Goal: Transaction & Acquisition: Purchase product/service

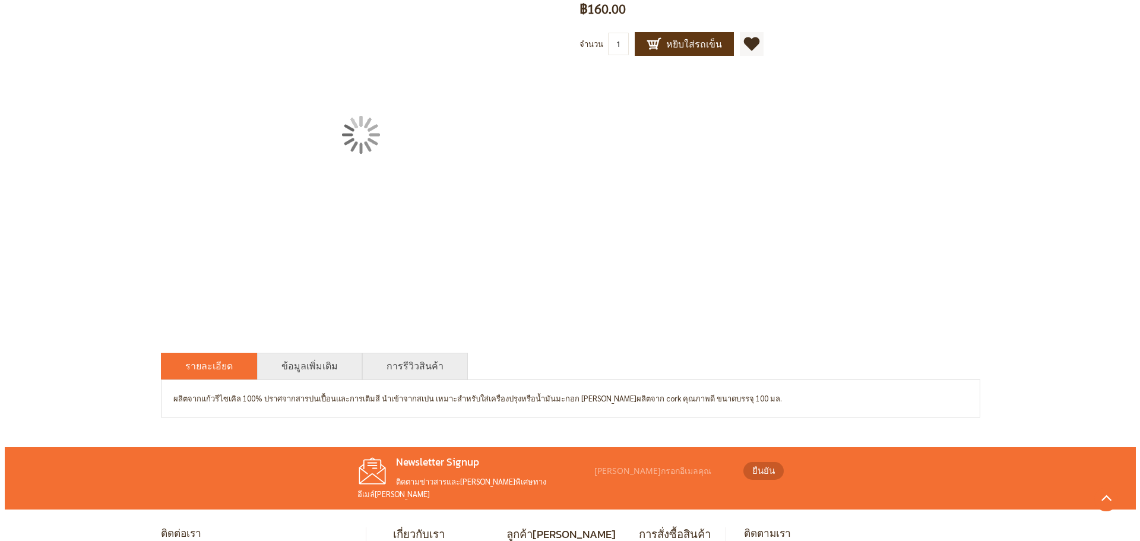
scroll to position [78, 0]
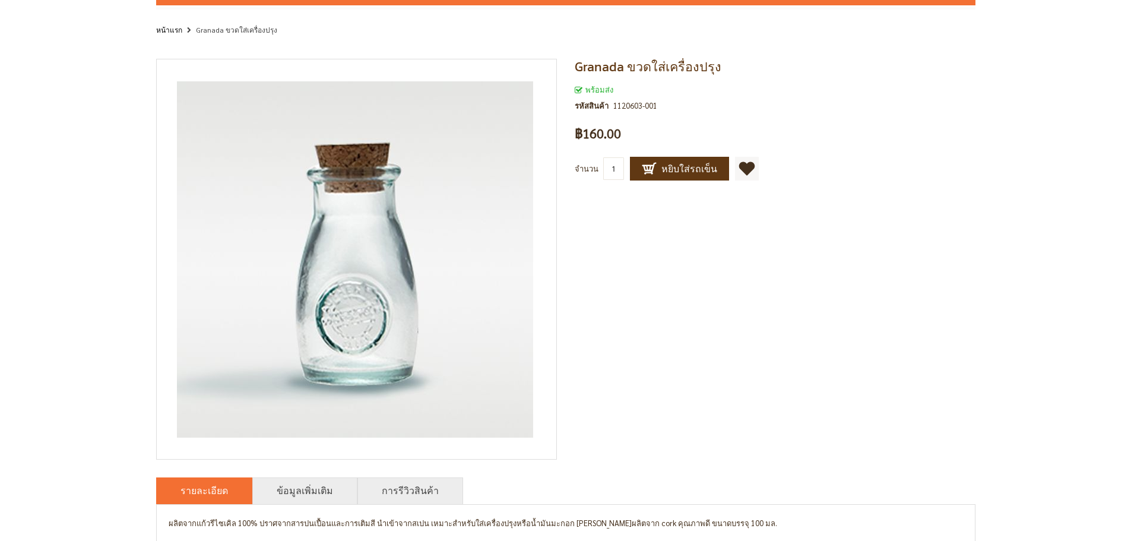
drag, startPoint x: 617, startPoint y: 166, endPoint x: 577, endPoint y: 166, distance: 40.4
click at [577, 166] on div "จำนวน 1" at bounding box center [602, 168] width 55 height 23
type input "30"
click at [707, 246] on div "Granada ขวดใส่เครื่องปรุง พร้อมส่ง รหัสสินค้า 1120603-001 เป็นคนแรกที่รีวิวสินค…" at bounding box center [565, 300] width 819 height 483
click at [670, 147] on div "พร้อมส่ง รหัสสินค้า 1120603-001 เป็นคนแรกที่รีวิวสินค้านี้ ฿160.00" at bounding box center [775, 117] width 401 height 78
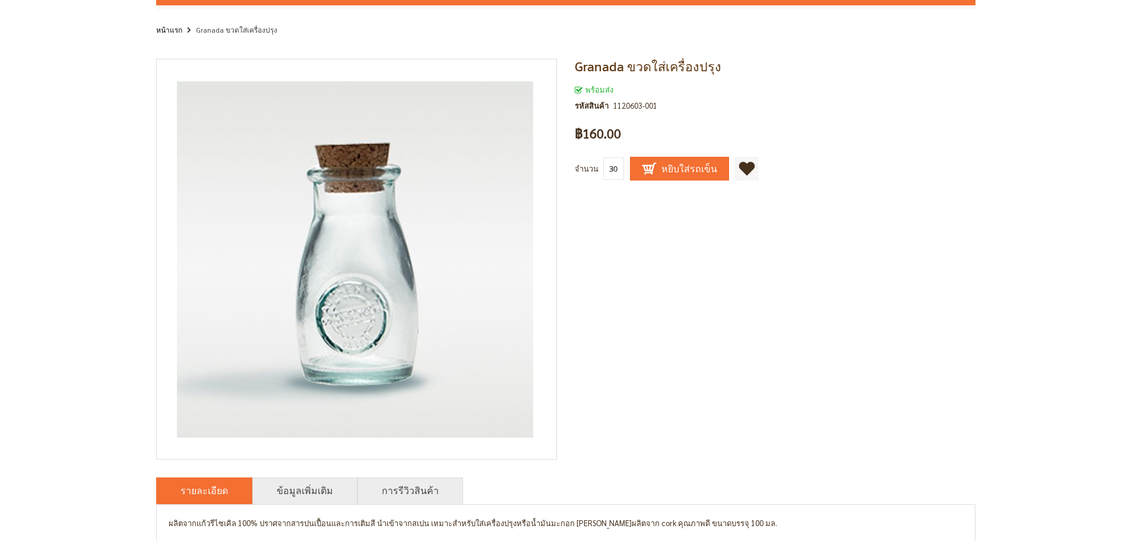
click at [660, 161] on button "หยิบใส่รถเข็น" at bounding box center [679, 169] width 99 height 24
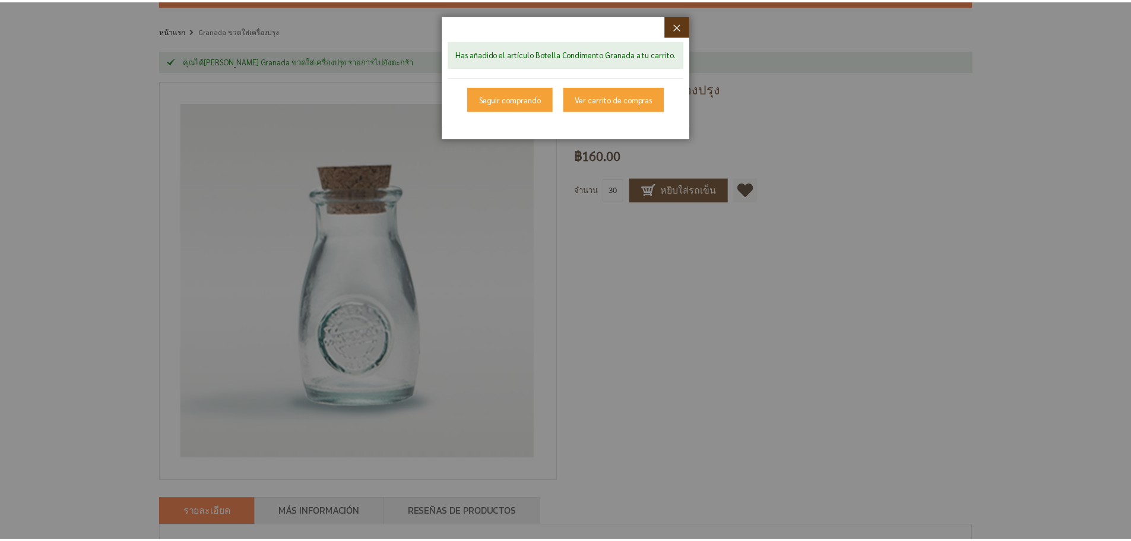
scroll to position [95, 0]
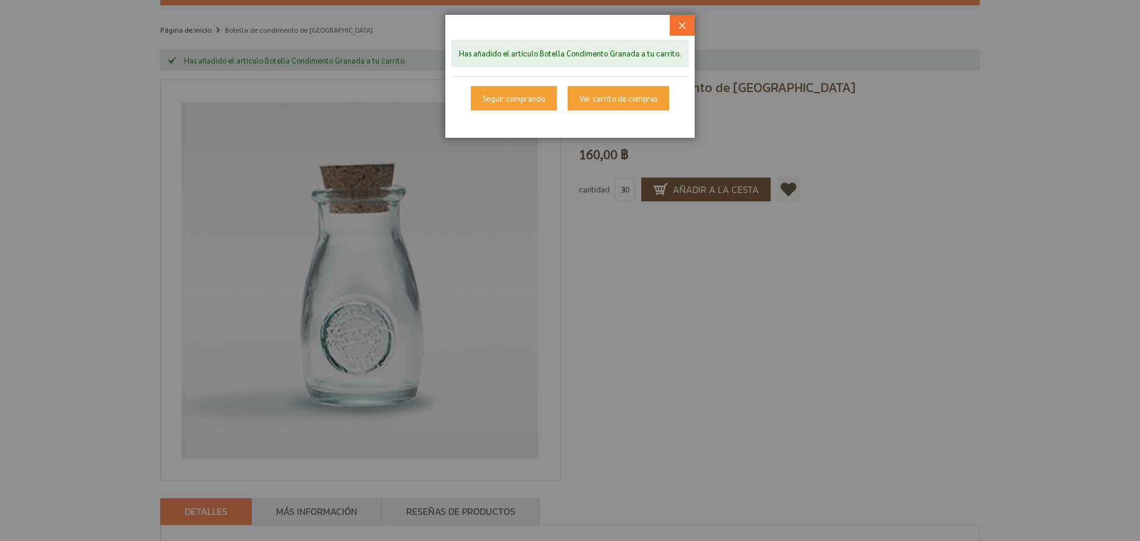
click at [681, 17] on button "ปิด" at bounding box center [681, 25] width 25 height 21
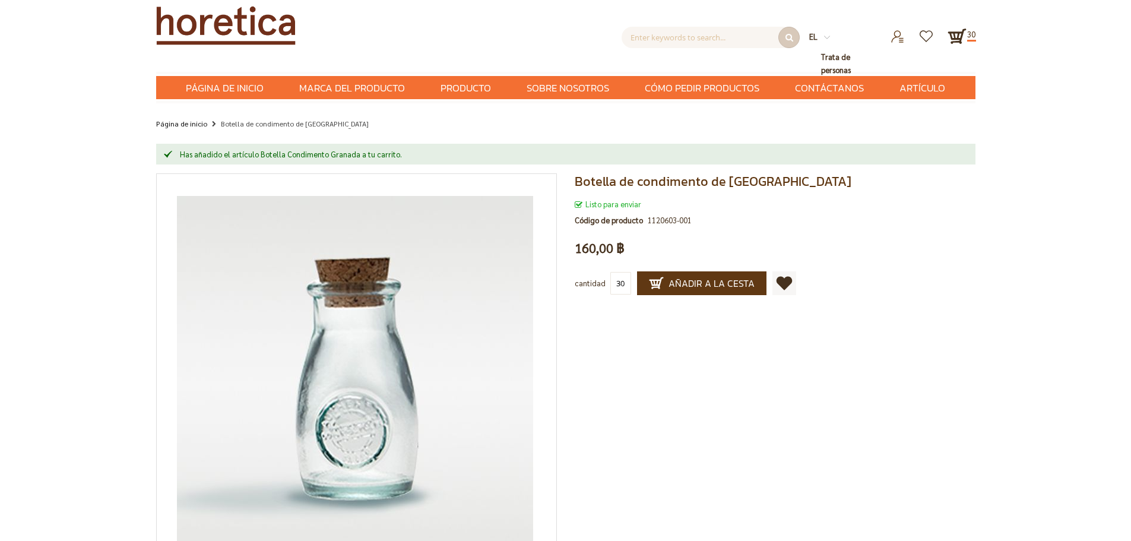
scroll to position [0, 0]
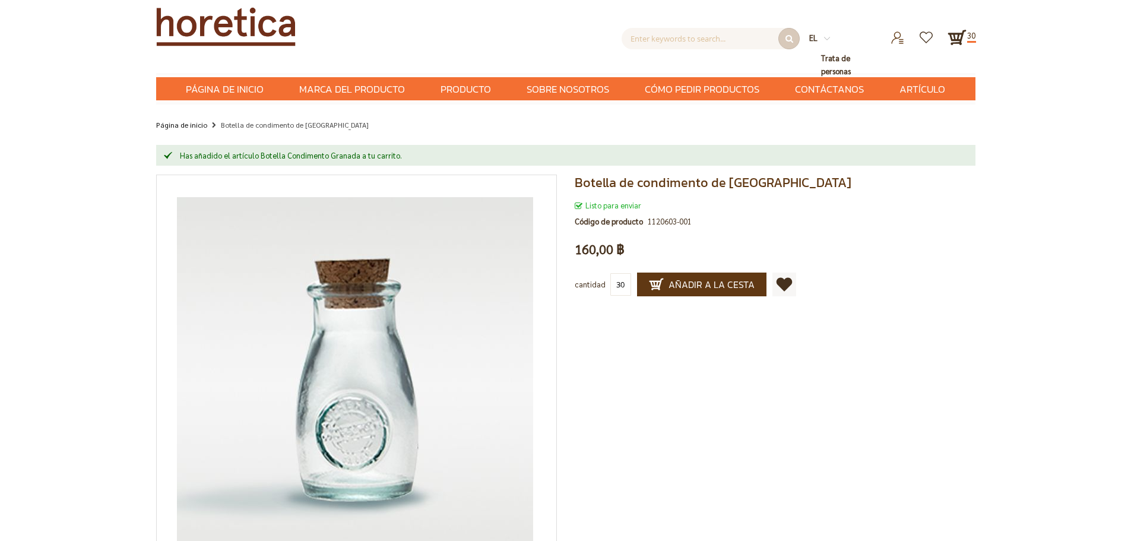
click at [905, 38] on img at bounding box center [956, 37] width 19 height 19
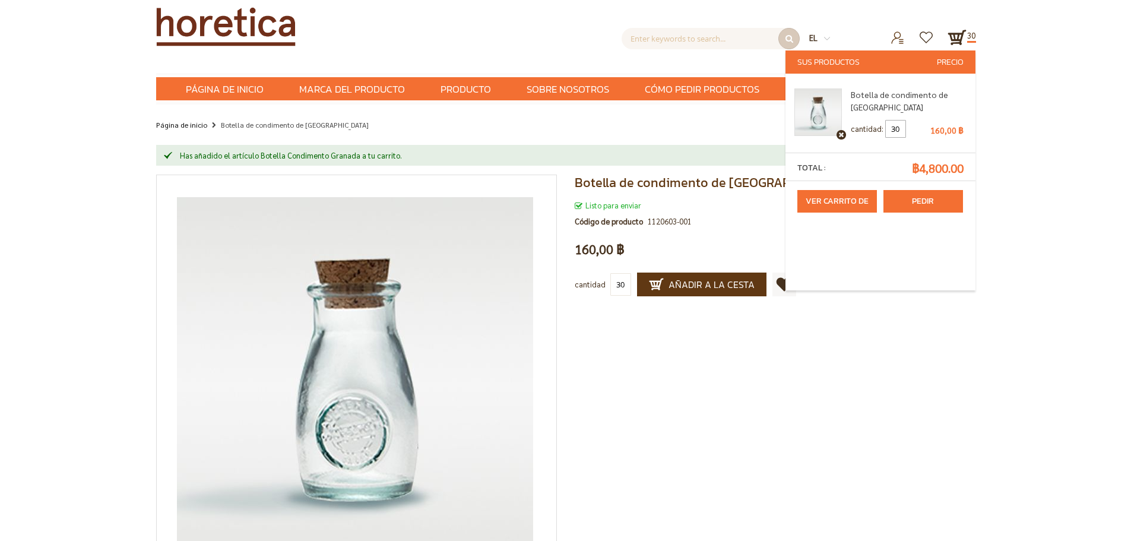
click at [905, 197] on link "Pedir productos" at bounding box center [922, 201] width 79 height 23
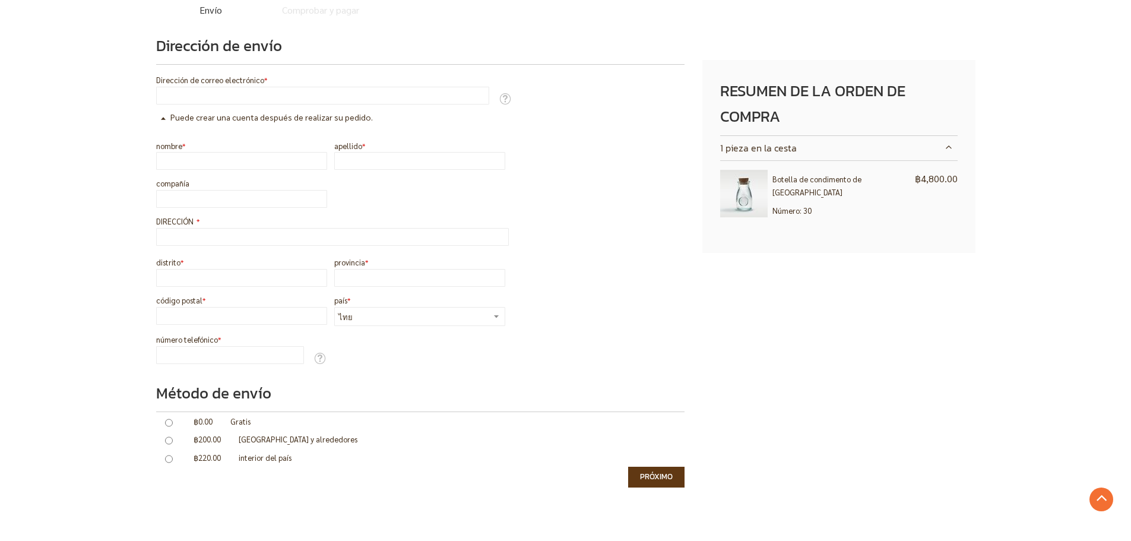
scroll to position [183, 0]
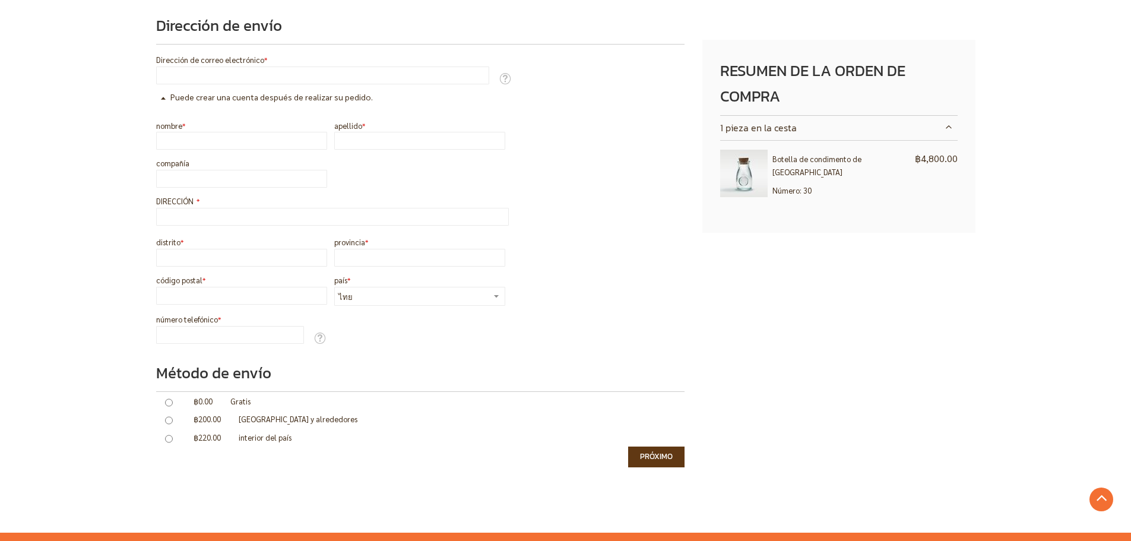
click at [261, 338] on input "número telefónico" at bounding box center [230, 335] width 148 height 18
click at [498, 320] on ol "Dirección de envío Dirección de correo electrónico Información sobre herramient…" at bounding box center [420, 251] width 528 height 478
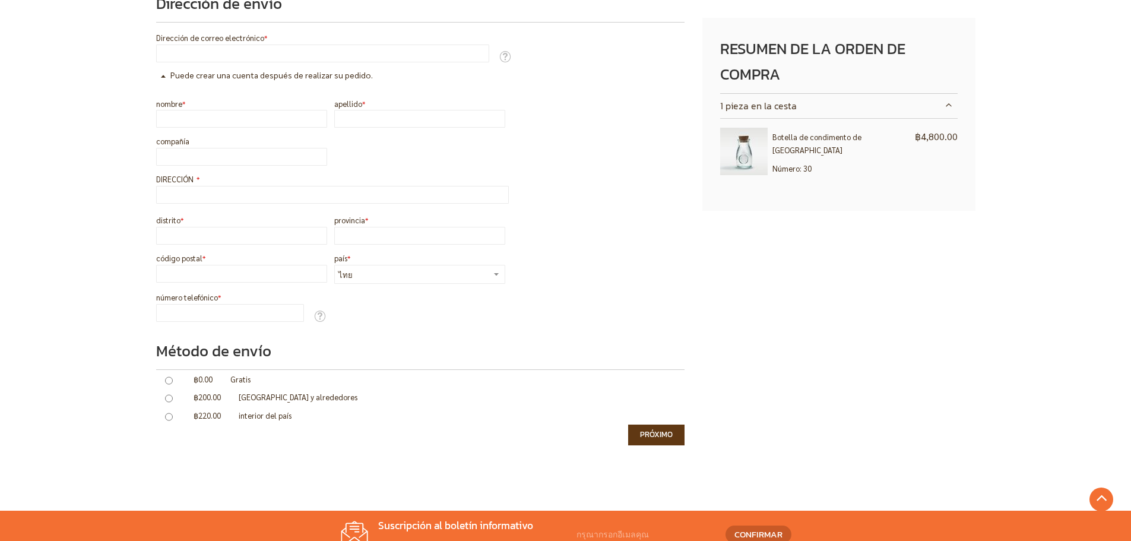
scroll to position [65, 0]
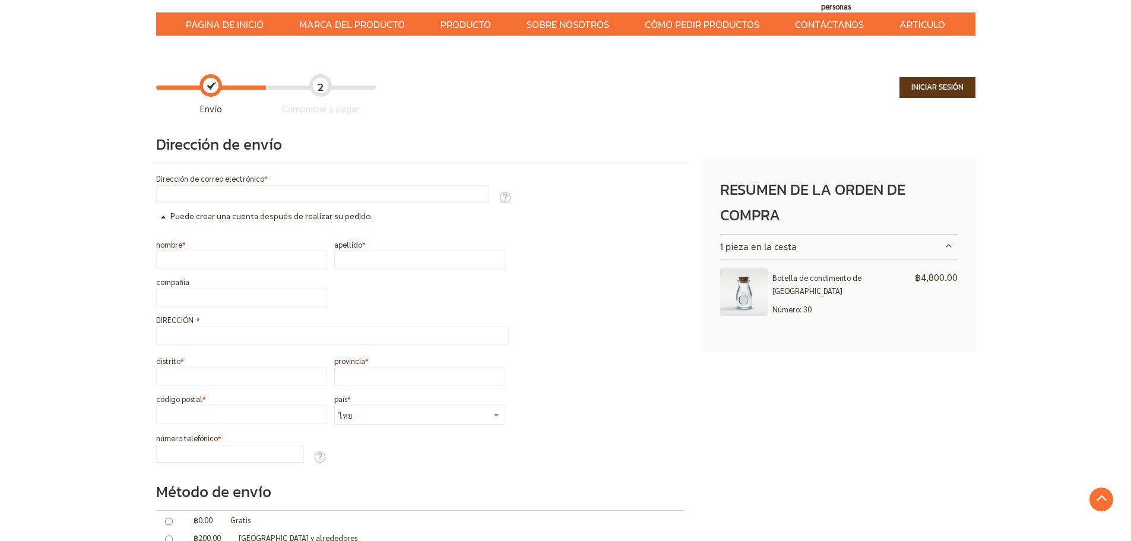
click at [234, 446] on input "número telefónico" at bounding box center [230, 454] width 148 height 18
click at [272, 415] on input "código postal" at bounding box center [241, 414] width 171 height 18
type input "3070000"
type input "[PERSON_NAME]"
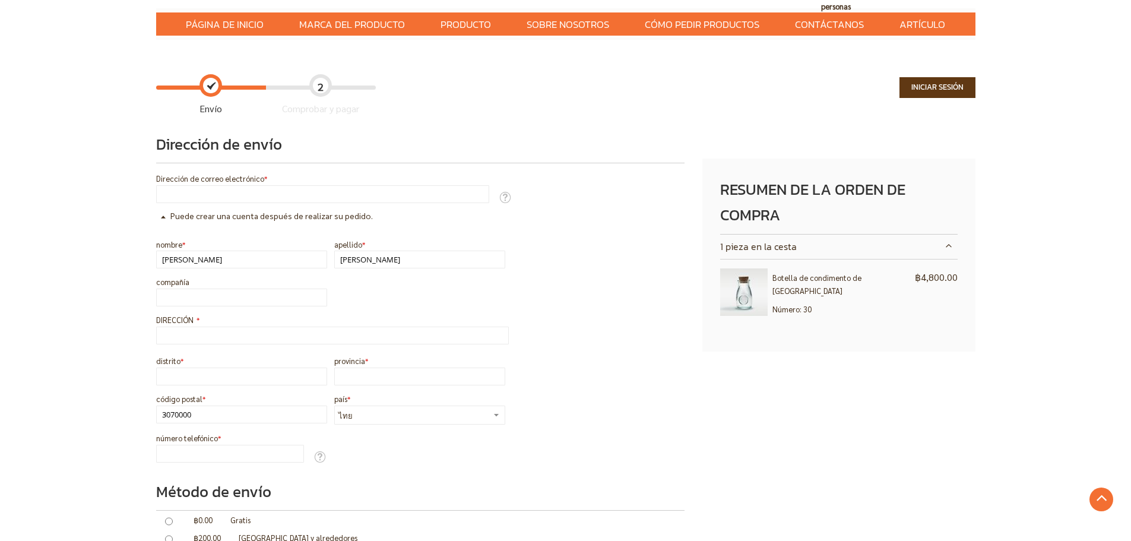
type input "[PERSON_NAME] Sur 551"
type input "San [PERSON_NAME]"
type input "975946292"
click at [390, 414] on select "ไทย ──────────" at bounding box center [419, 414] width 171 height 19
click at [717, 369] on div "Iniciar sesión [GEOGRAPHIC_DATA] Iniciar sesión Dirección de correo electrónico…" at bounding box center [565, 340] width 819 height 562
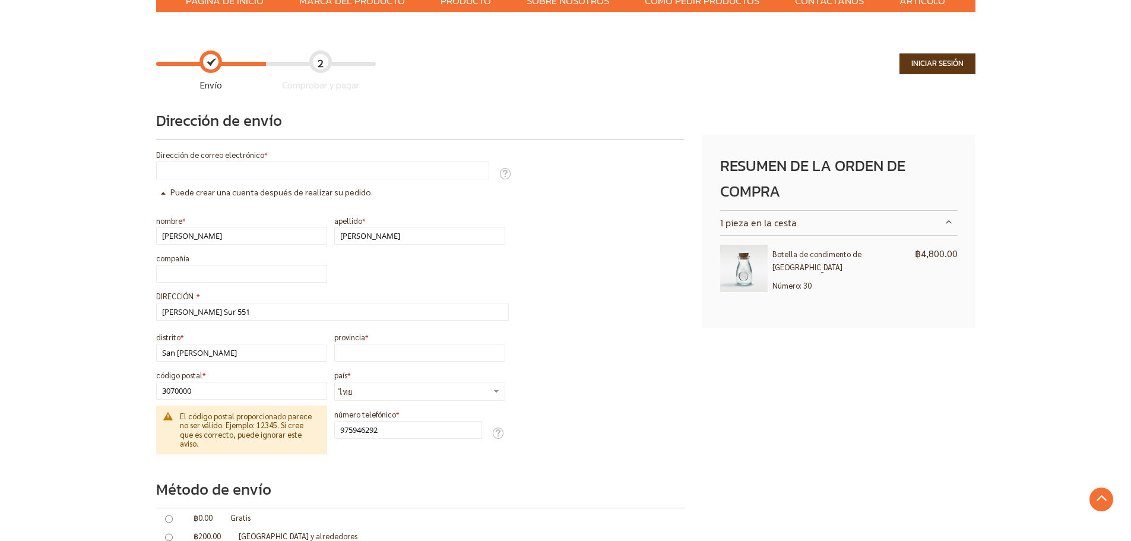
scroll to position [59, 0]
